Goal: Task Accomplishment & Management: Use online tool/utility

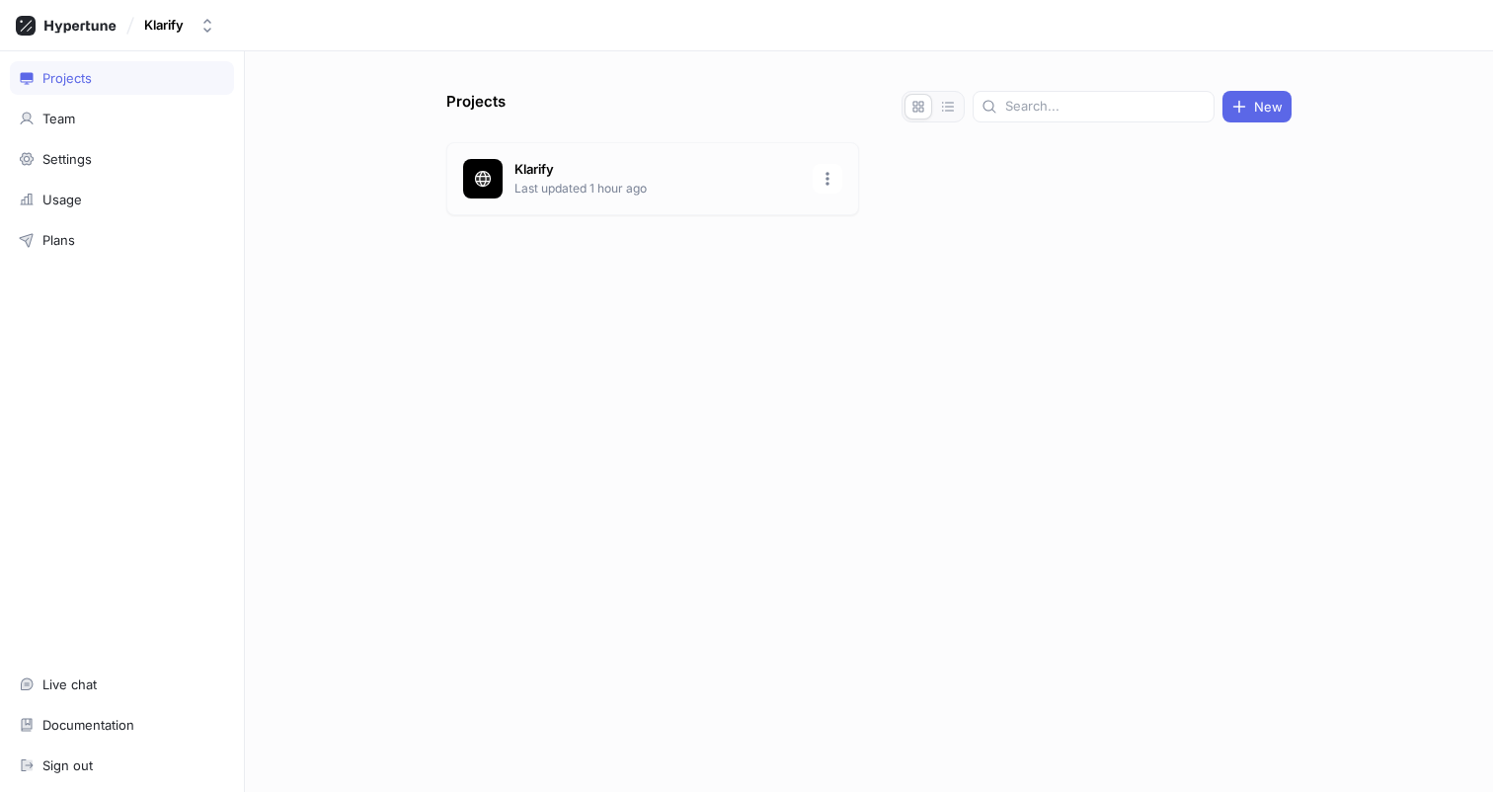
click at [603, 172] on p "Klarify" at bounding box center [658, 170] width 286 height 20
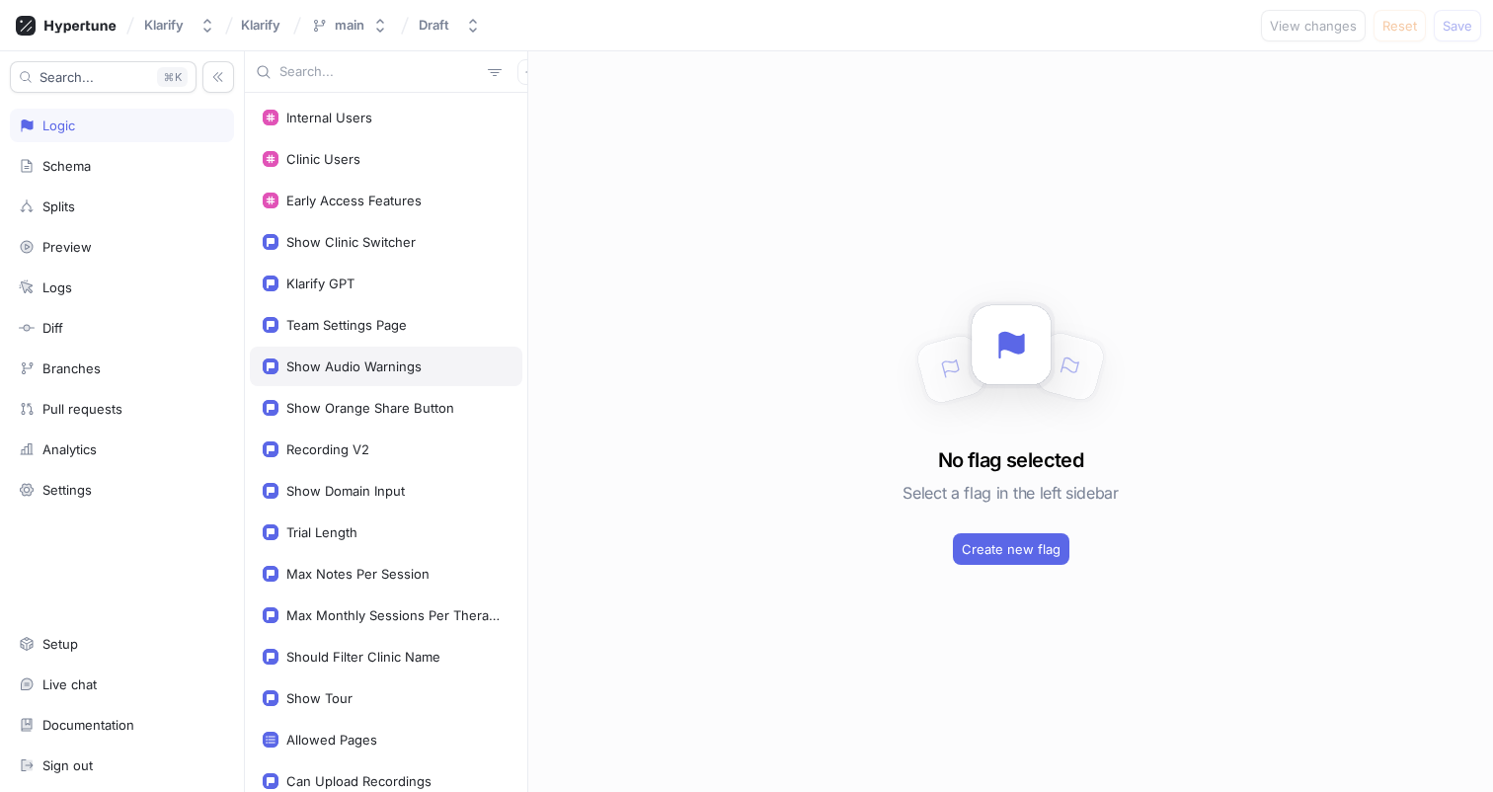
click at [372, 364] on div "Show Audio Warnings" at bounding box center [353, 366] width 135 height 16
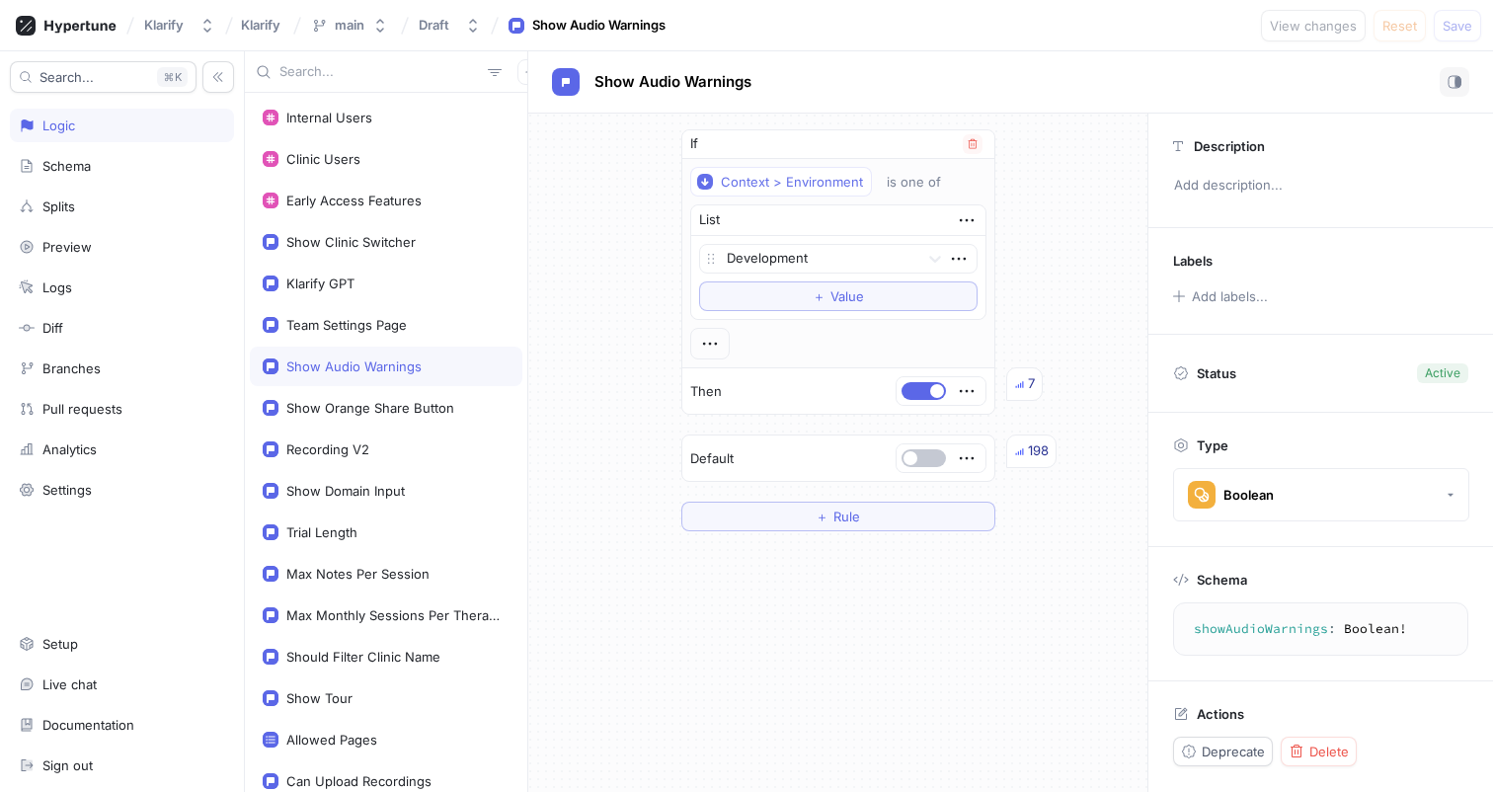
click at [828, 274] on div "Development To pick up a draggable item, press the space bar. While dragging, u…" at bounding box center [838, 277] width 278 height 67
click at [834, 261] on div at bounding box center [819, 260] width 185 height 24
click at [834, 298] on span "Value" at bounding box center [848, 296] width 34 height 12
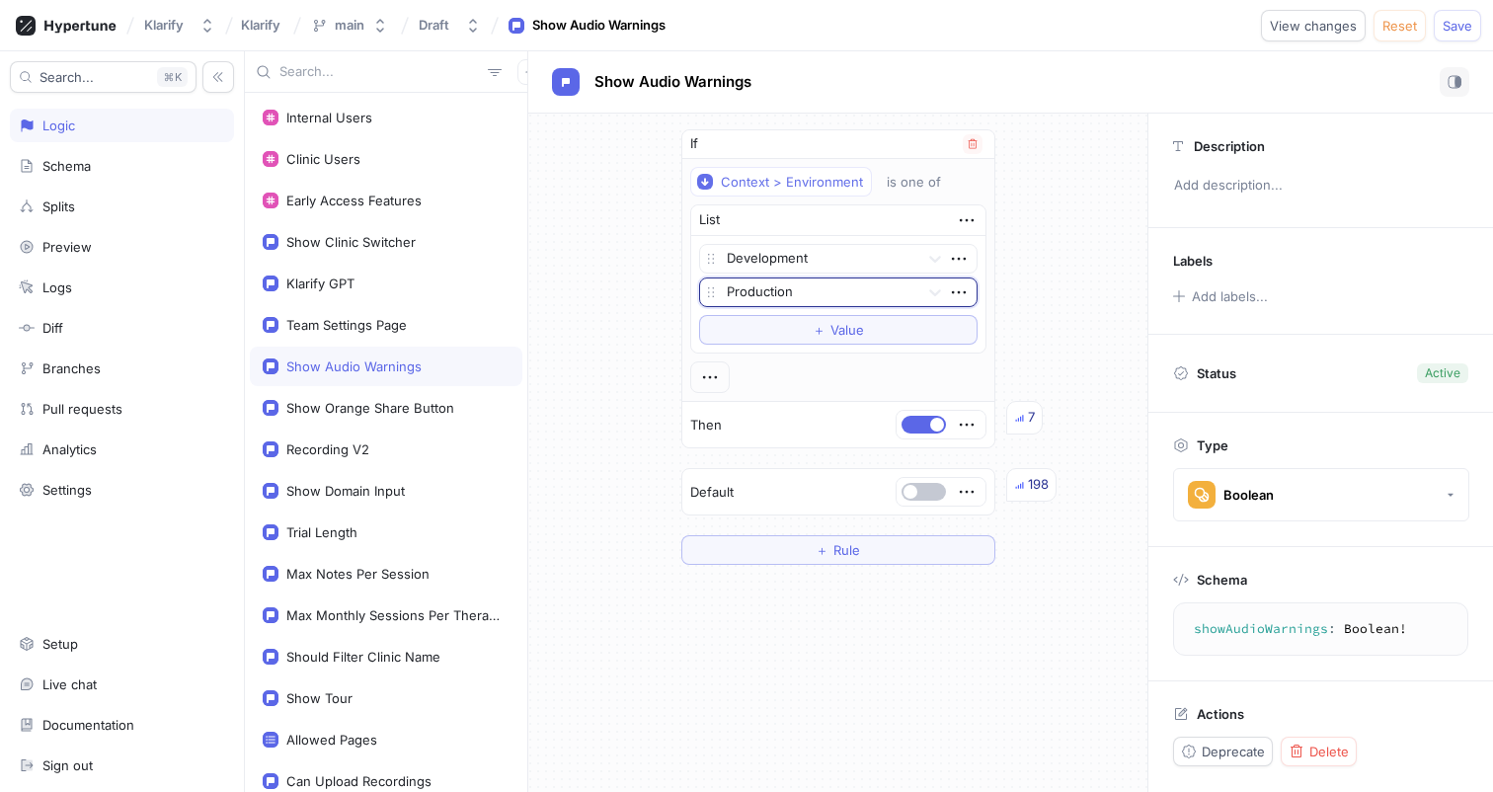
click at [812, 288] on div at bounding box center [819, 293] width 185 height 24
click at [760, 371] on div "Preview" at bounding box center [838, 364] width 277 height 32
click at [1460, 32] on span "Save" at bounding box center [1458, 26] width 30 height 12
